Goal: Transaction & Acquisition: Purchase product/service

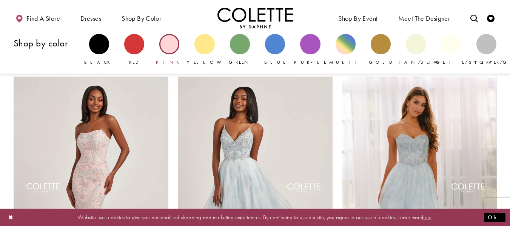
click at [160, 44] on div "Primary block" at bounding box center [169, 44] width 20 height 20
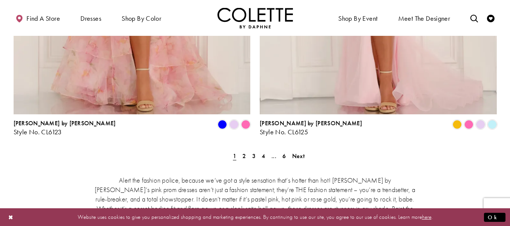
scroll to position [1472, 0]
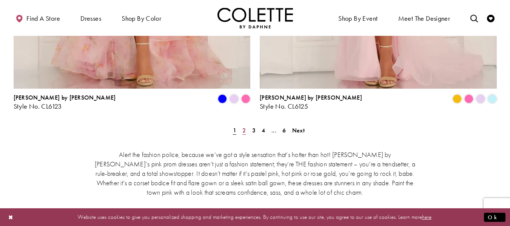
click at [243, 126] on span "2" at bounding box center [243, 130] width 3 height 8
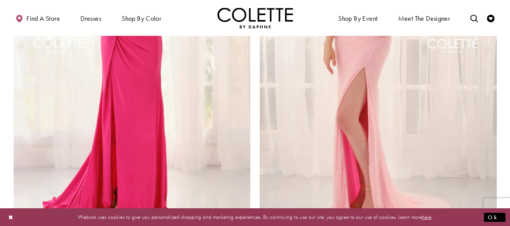
scroll to position [1437, 0]
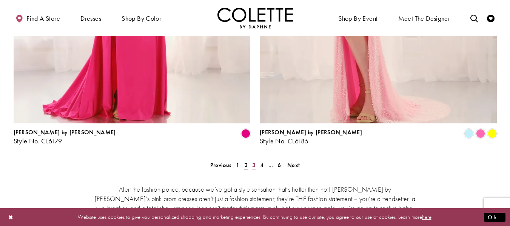
click at [253, 161] on span "3" at bounding box center [253, 165] width 3 height 8
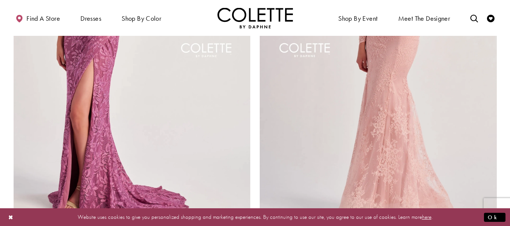
scroll to position [1400, 0]
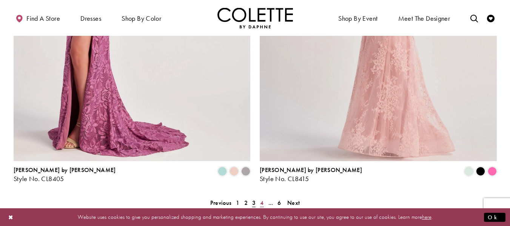
click at [261, 199] on span "4" at bounding box center [261, 203] width 3 height 8
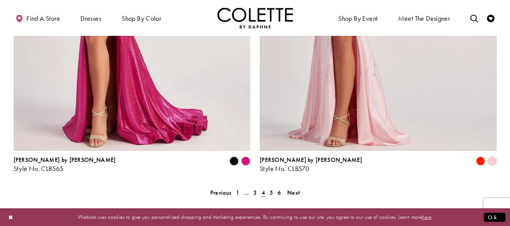
scroll to position [1437, 0]
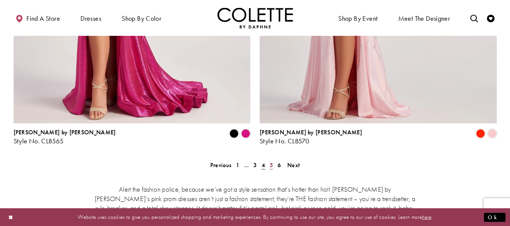
click at [272, 161] on span "5" at bounding box center [270, 165] width 3 height 8
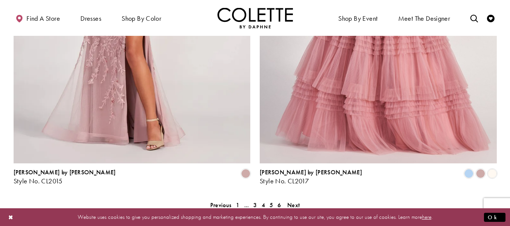
scroll to position [1437, 0]
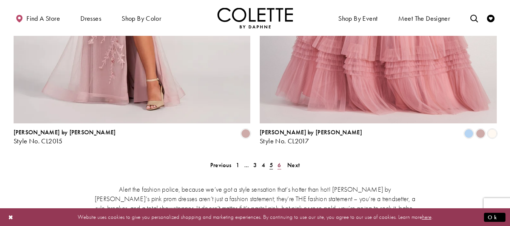
click at [278, 161] on span "6" at bounding box center [278, 165] width 3 height 8
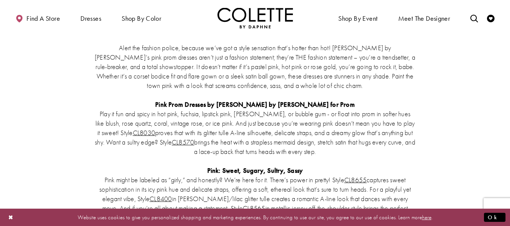
scroll to position [871, 0]
